Goal: Task Accomplishment & Management: Use online tool/utility

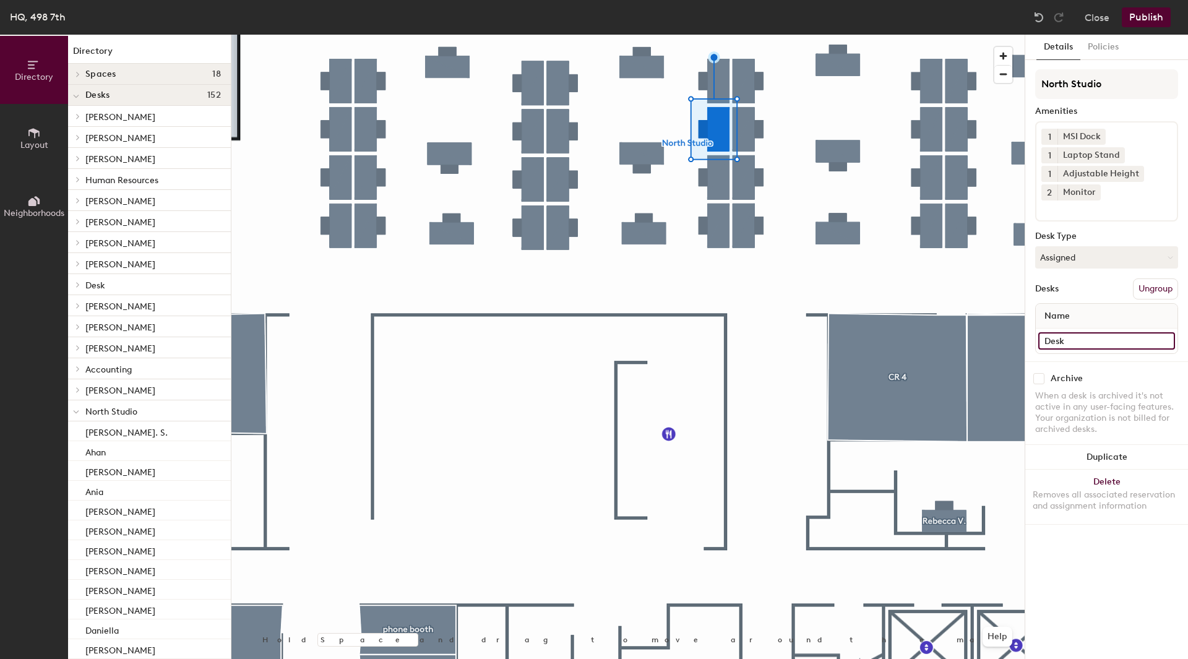
click at [1069, 343] on input "Desk" at bounding box center [1106, 340] width 137 height 17
type input "[PERSON_NAME]"
click at [1079, 341] on input "[PERSON_NAME]" at bounding box center [1106, 340] width 137 height 17
type input "[PERSON_NAME]"
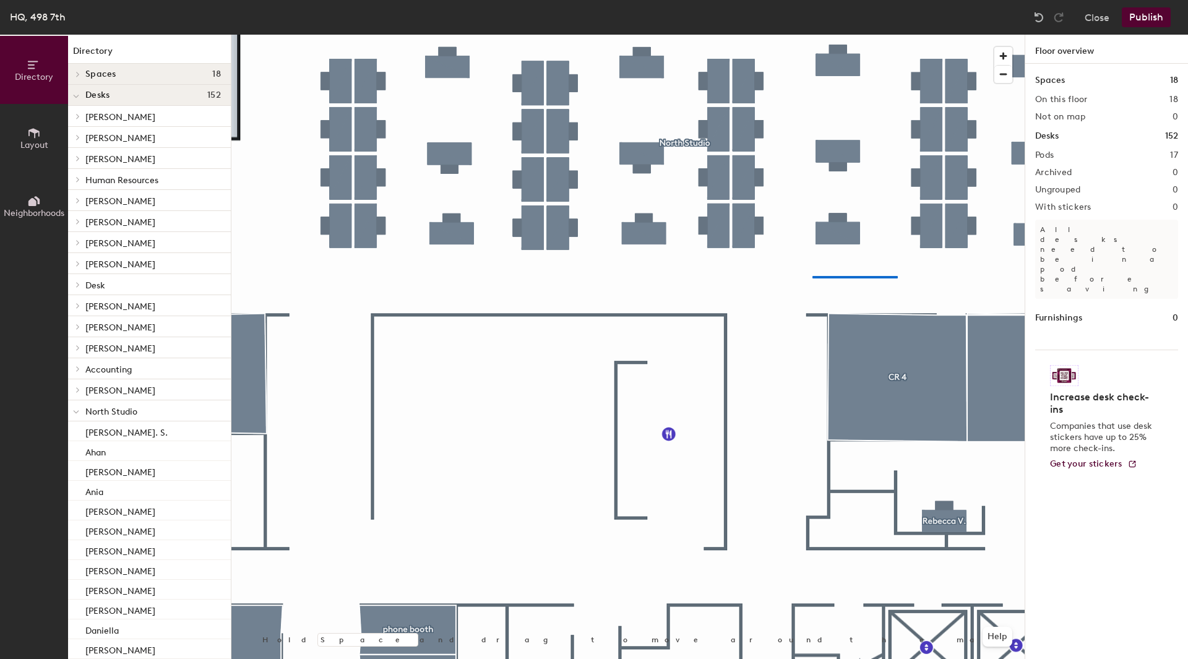
click at [812, 35] on div at bounding box center [627, 35] width 793 height 0
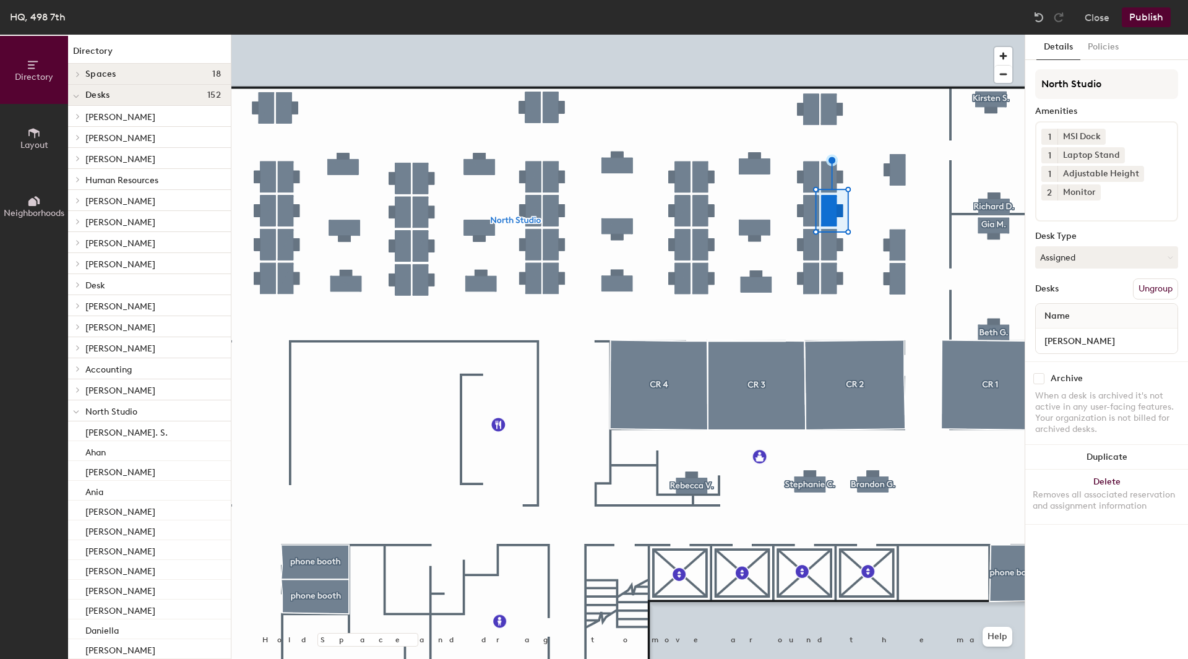
click at [1071, 351] on div "[PERSON_NAME]" at bounding box center [1107, 341] width 142 height 25
click at [1071, 343] on input "[PERSON_NAME]" at bounding box center [1106, 340] width 137 height 17
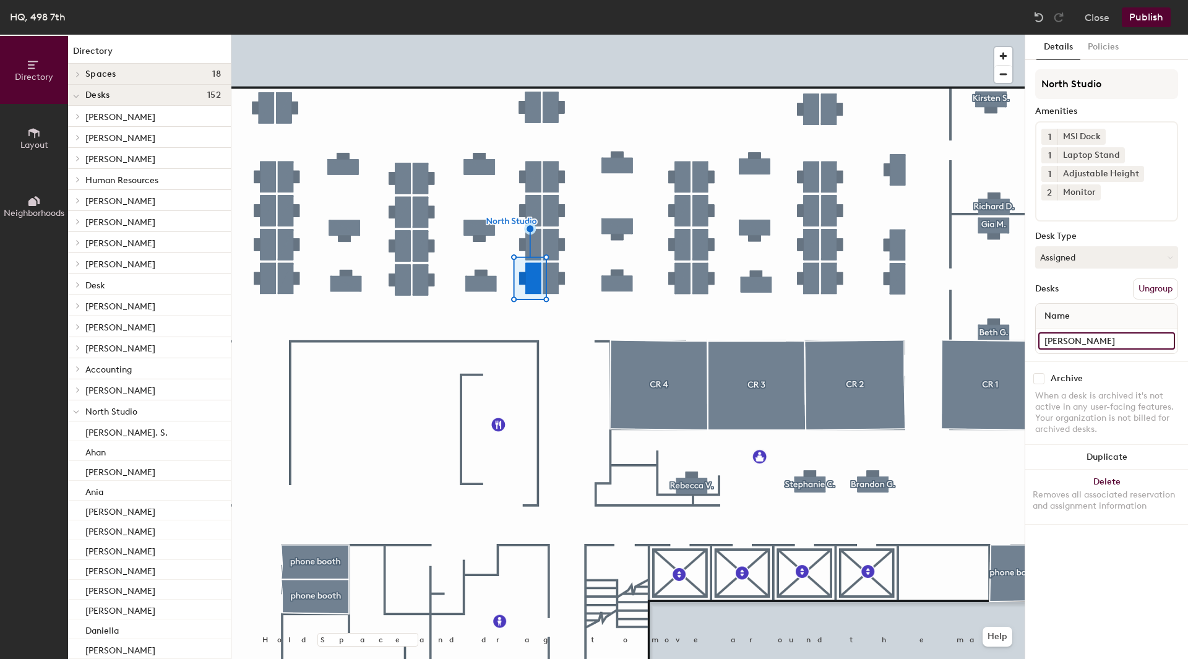
drag, startPoint x: 1045, startPoint y: 347, endPoint x: 1056, endPoint y: 345, distance: 10.8
click at [1051, 346] on input "[PERSON_NAME]" at bounding box center [1106, 340] width 137 height 17
click at [1155, 13] on button "Publish" at bounding box center [1146, 17] width 49 height 20
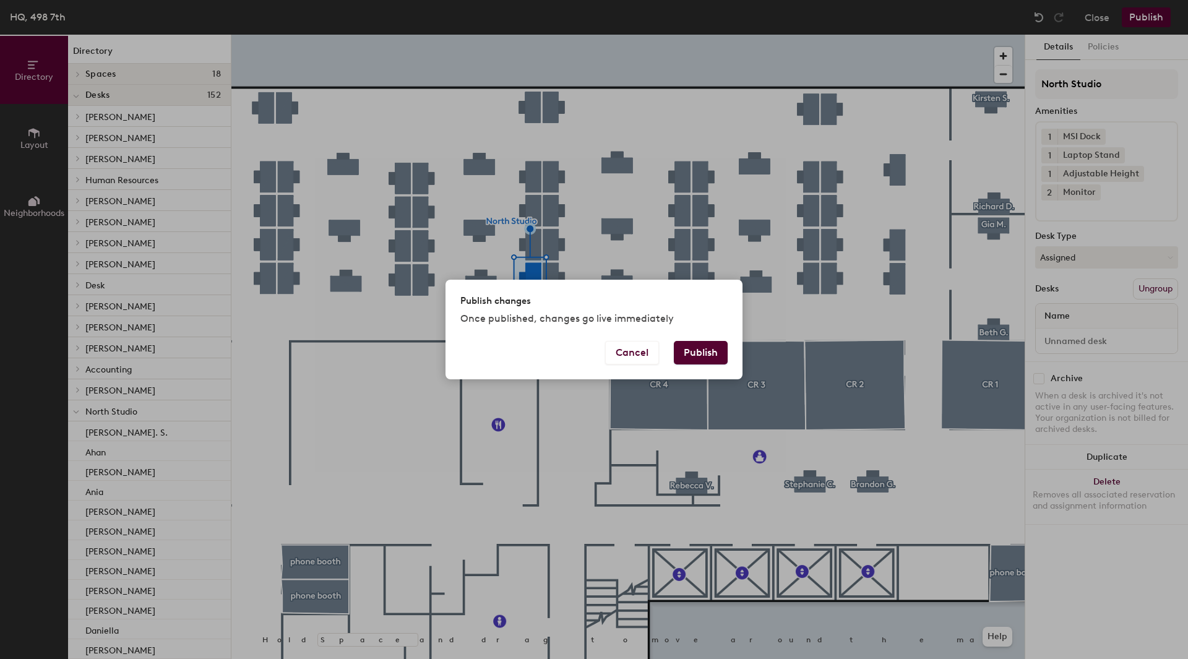
click at [724, 354] on button "Publish" at bounding box center [701, 353] width 54 height 24
